Goal: Task Accomplishment & Management: Manage account settings

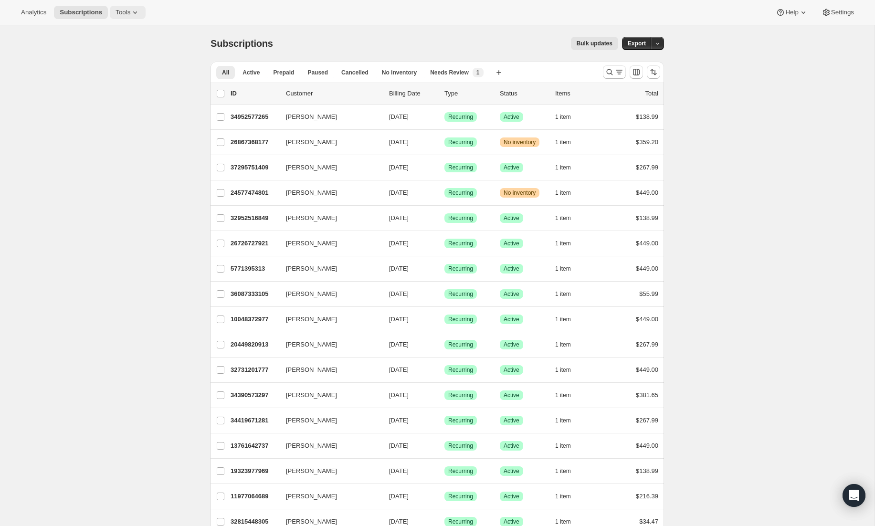
click at [134, 11] on icon at bounding box center [135, 13] width 10 height 10
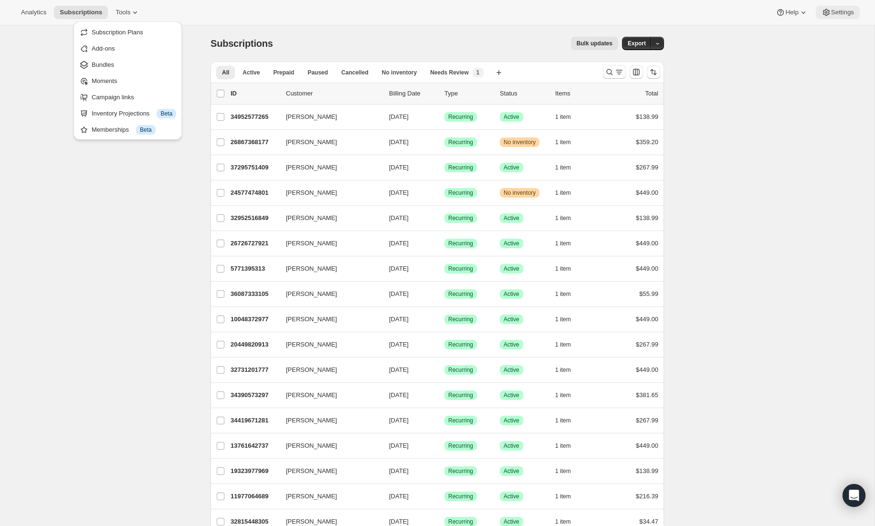
click at [842, 15] on span "Settings" at bounding box center [842, 13] width 23 height 8
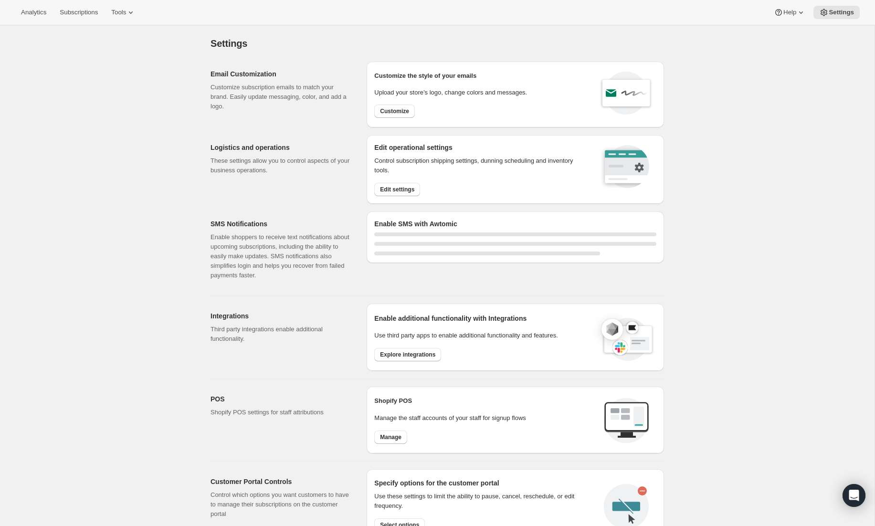
select select "22:00"
select select "09:00"
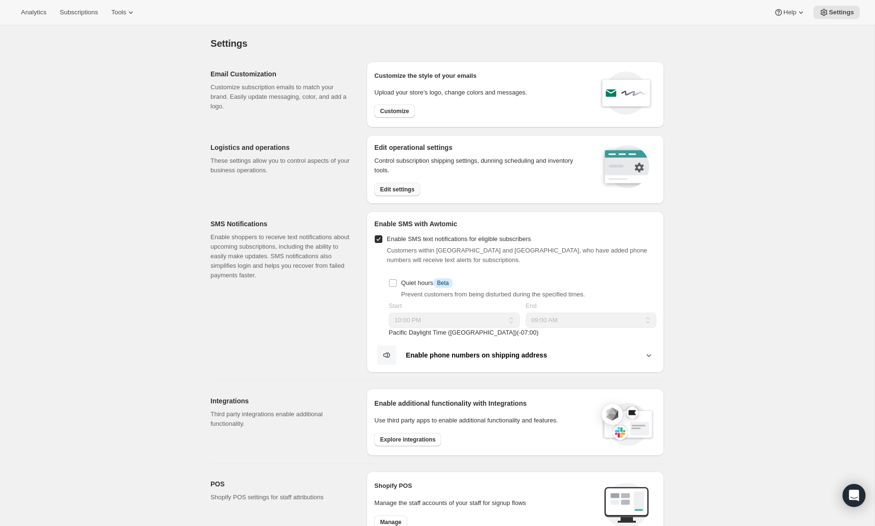
click at [395, 185] on button "Edit settings" at bounding box center [397, 189] width 46 height 13
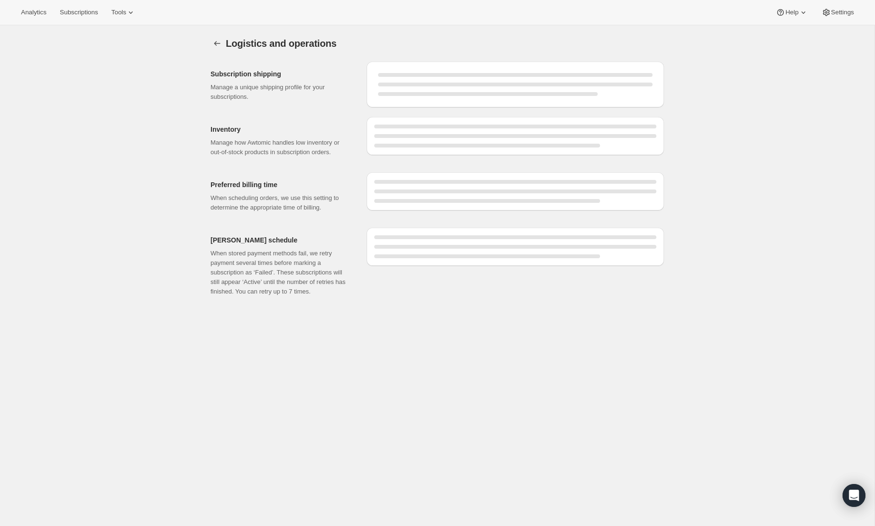
select select "DAY"
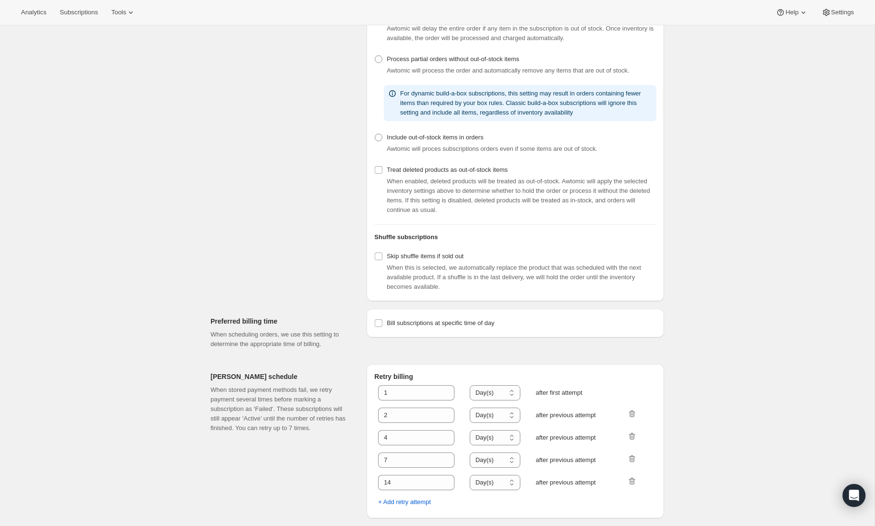
scroll to position [224, 0]
click at [421, 321] on span "Bill subscriptions at specific time of day" at bounding box center [440, 322] width 107 height 7
click at [382, 321] on input "Bill subscriptions at specific time of day" at bounding box center [379, 323] width 8 height 8
checkbox input "true"
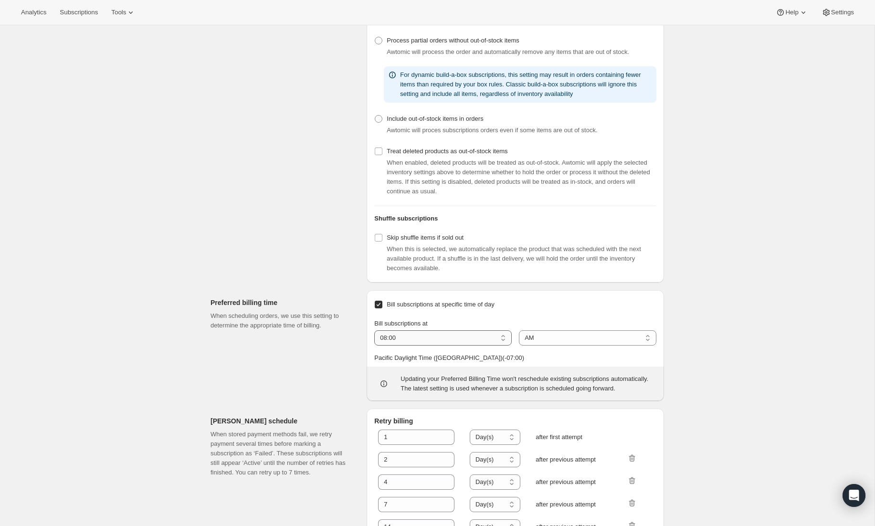
click at [457, 346] on select "01:00 02:00 03:00 04:00 05:00 06:00 07:00 08:00 09:00 10:00 11:00 12:00" at bounding box center [442, 337] width 137 height 15
select select "07:00"
click at [374, 346] on select "01:00 02:00 03:00 04:00 05:00 06:00 07:00 08:00 09:00 10:00 11:00 12:00" at bounding box center [442, 337] width 137 height 15
click at [705, 372] on div "Logistics and operations. This page is ready Logistics and operations Subscript…" at bounding box center [437, 185] width 875 height 769
